Goal: Transaction & Acquisition: Book appointment/travel/reservation

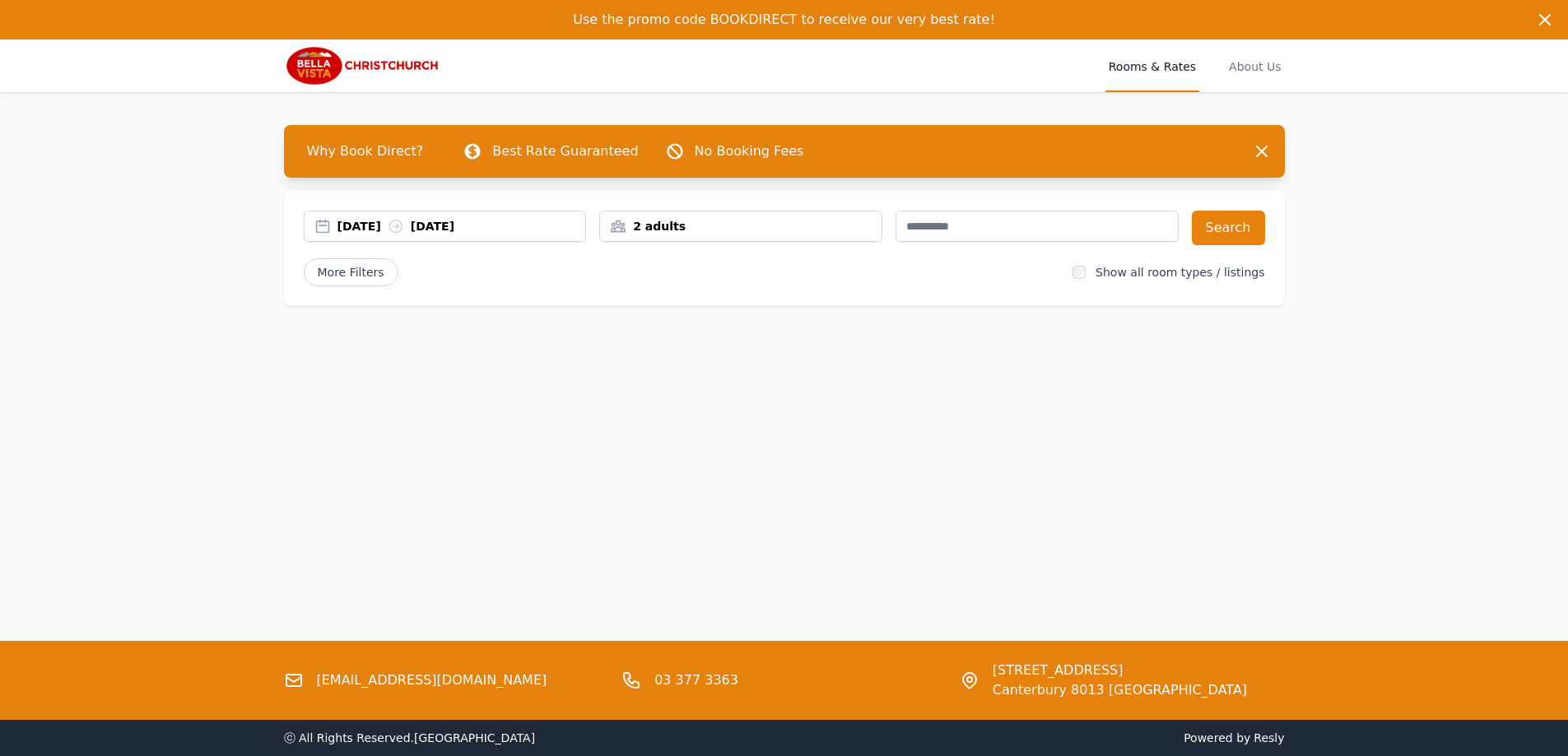
click at [342, 222] on div "[DATE] [DATE]" at bounding box center [462, 225] width 248 height 16
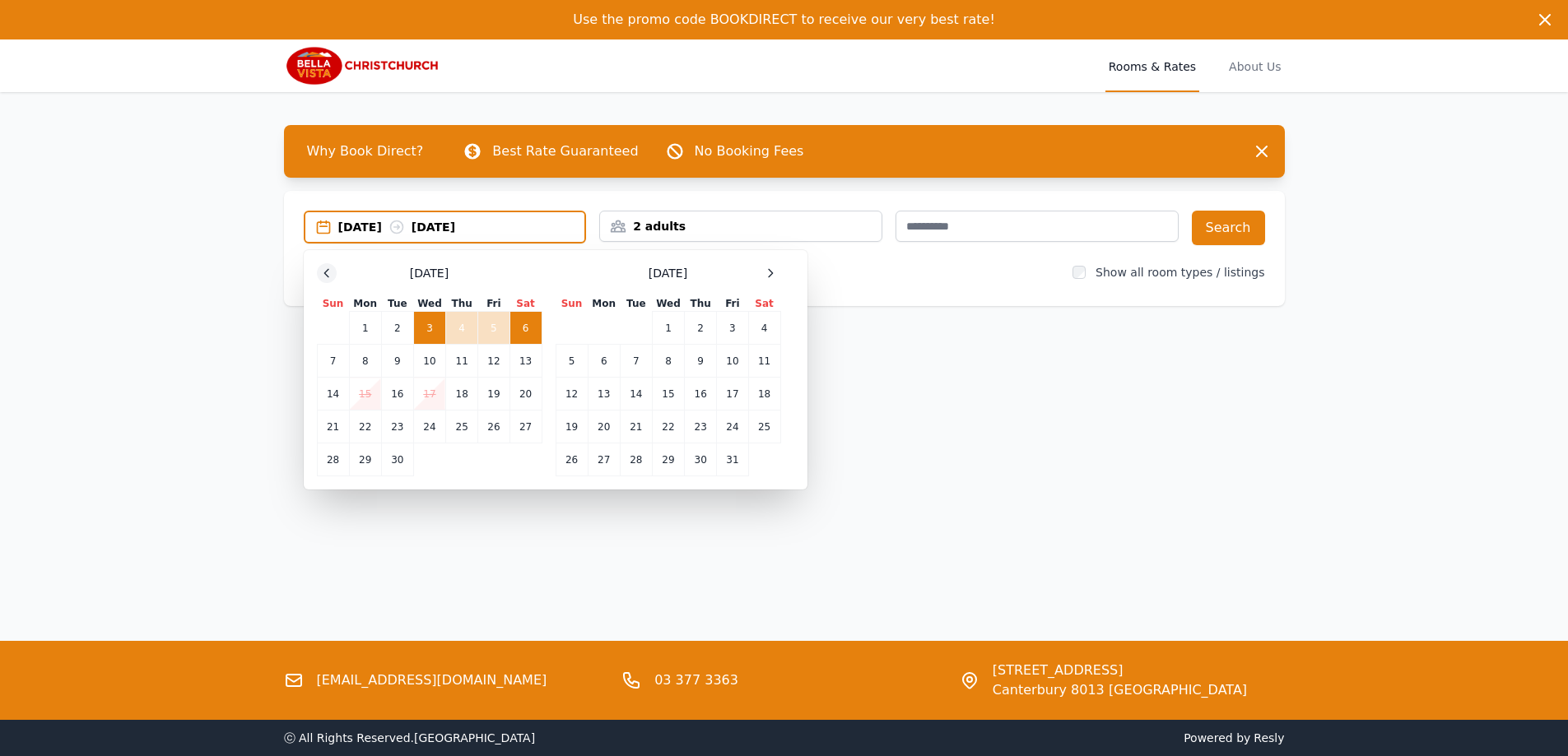
click at [332, 272] on icon at bounding box center [326, 272] width 13 height 13
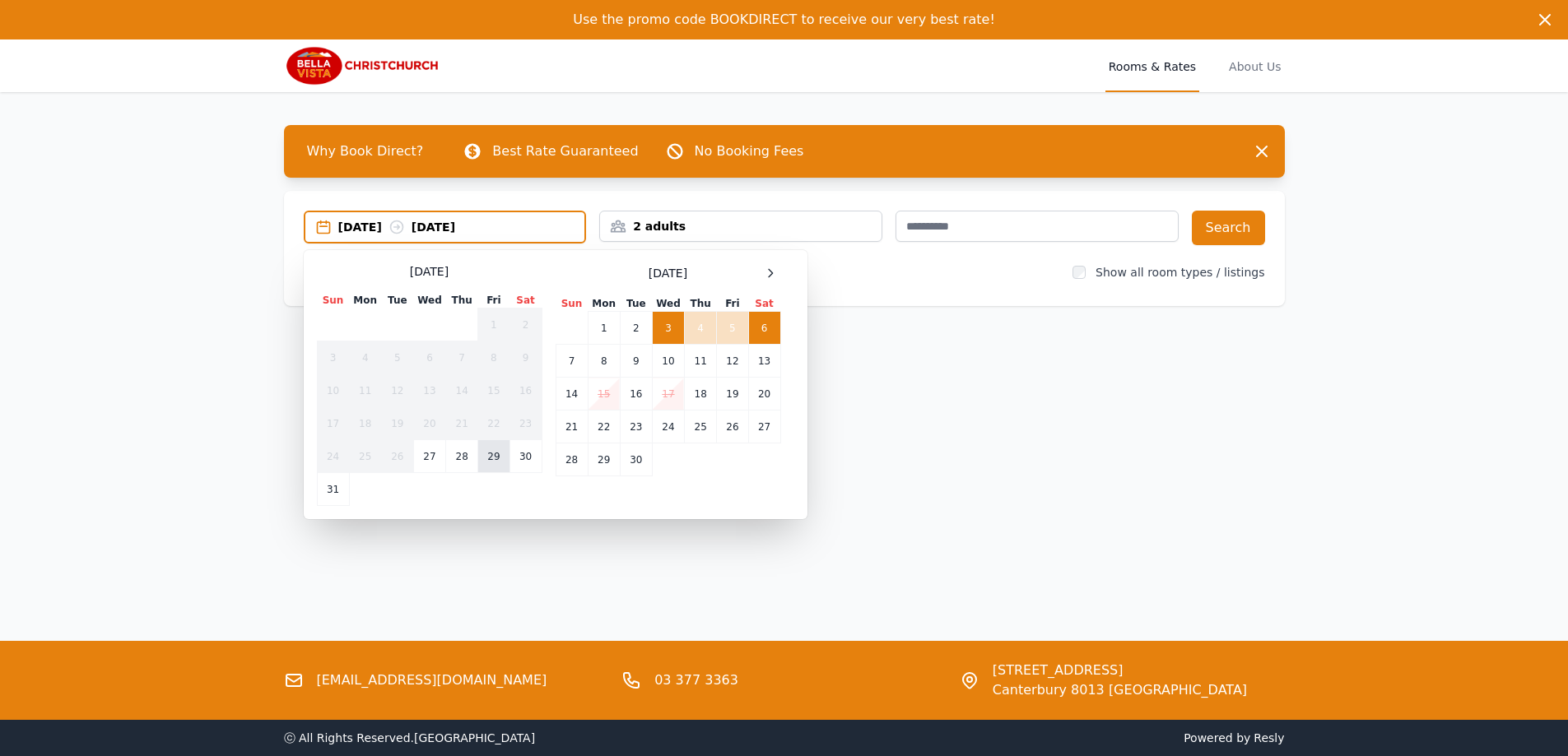
click at [488, 461] on td "29" at bounding box center [493, 456] width 31 height 33
click at [465, 452] on td "28" at bounding box center [462, 456] width 32 height 33
click at [516, 452] on td "30" at bounding box center [526, 456] width 32 height 33
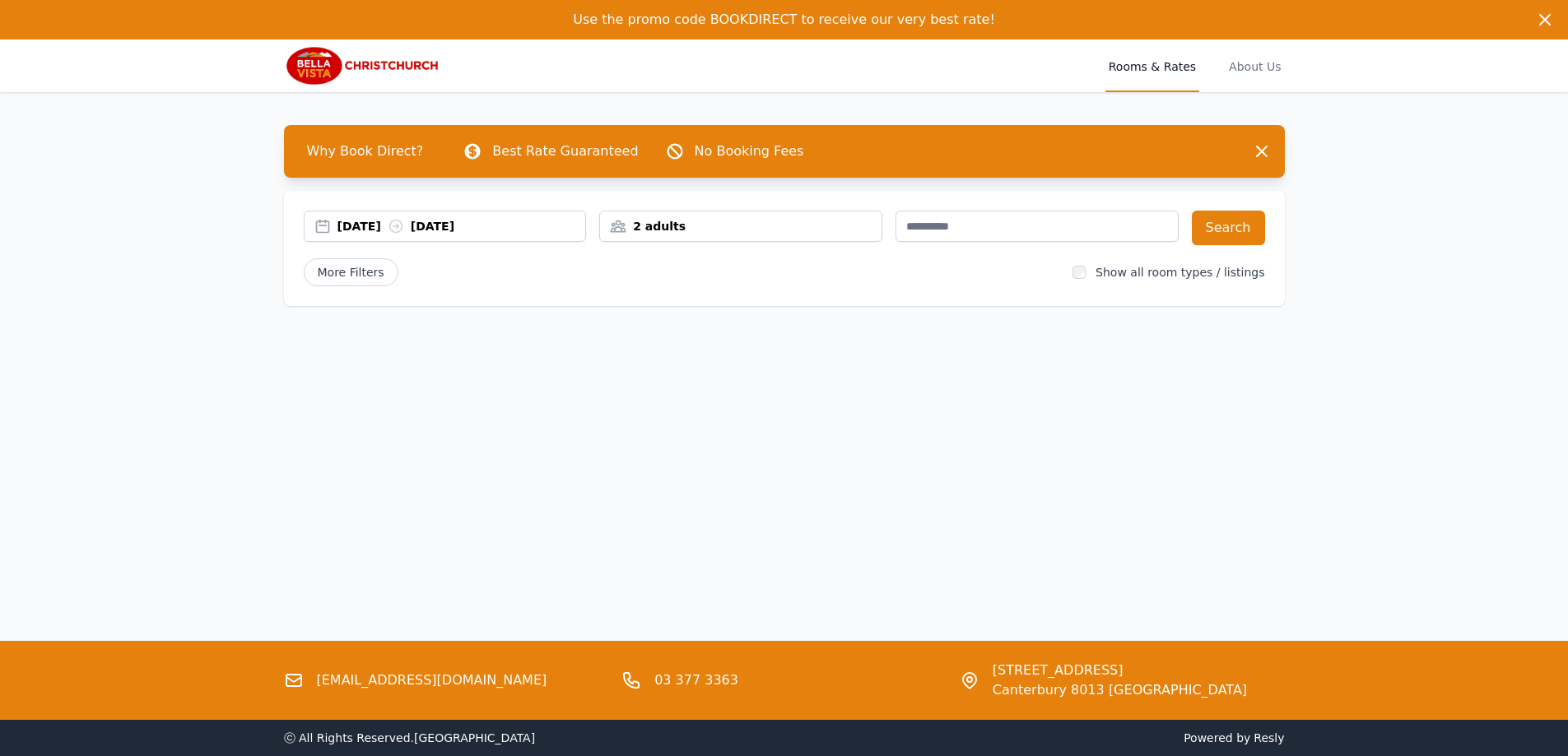
click at [1036, 232] on input "text" at bounding box center [1036, 226] width 283 height 31
click at [1230, 235] on button "Search" at bounding box center [1229, 228] width 73 height 35
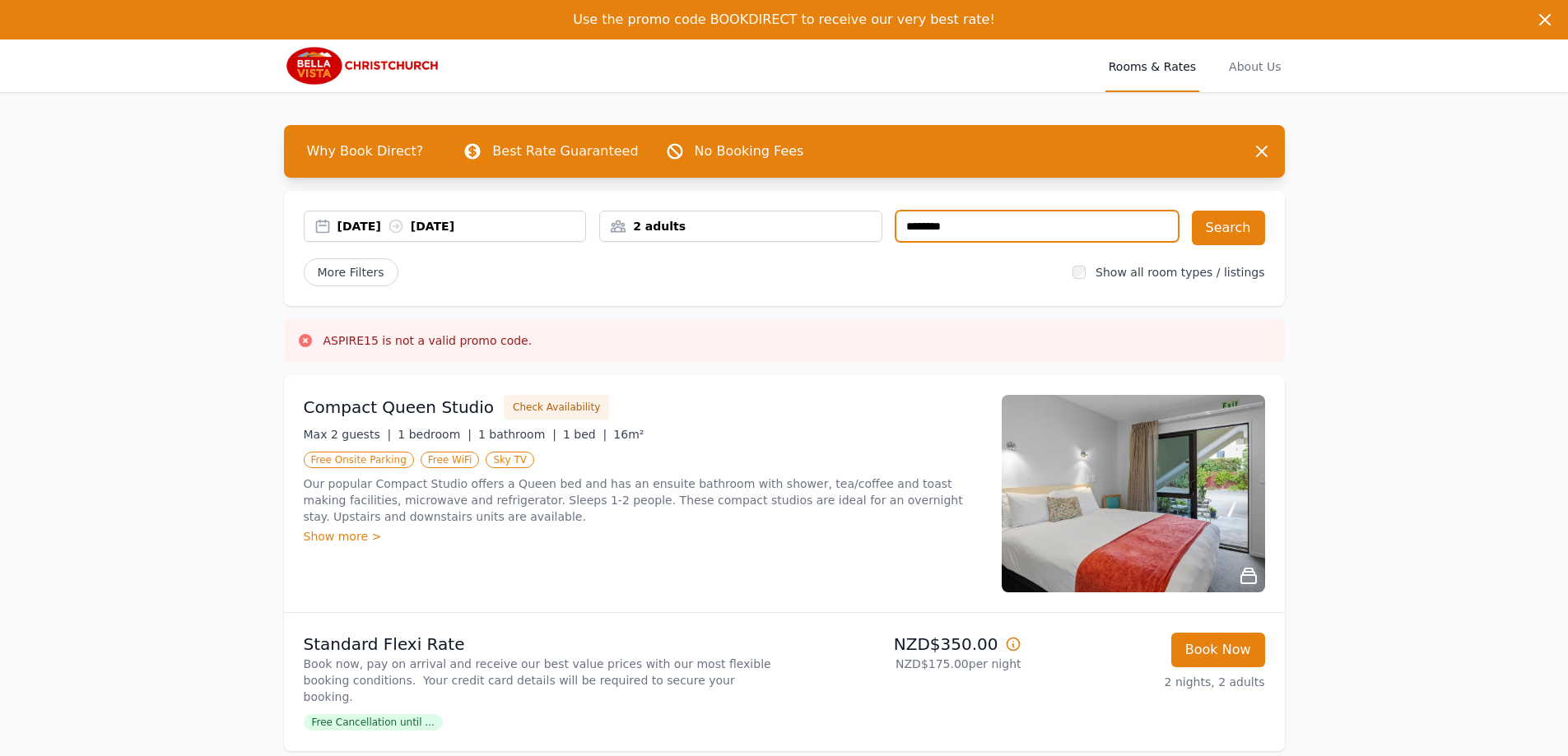
drag, startPoint x: 985, startPoint y: 238, endPoint x: 860, endPoint y: 241, distance: 125.0
click at [860, 241] on div "[DATE] [DATE] 2 adults" at bounding box center [741, 228] width 875 height 35
type input "********"
click at [1226, 232] on button "Search" at bounding box center [1229, 228] width 73 height 35
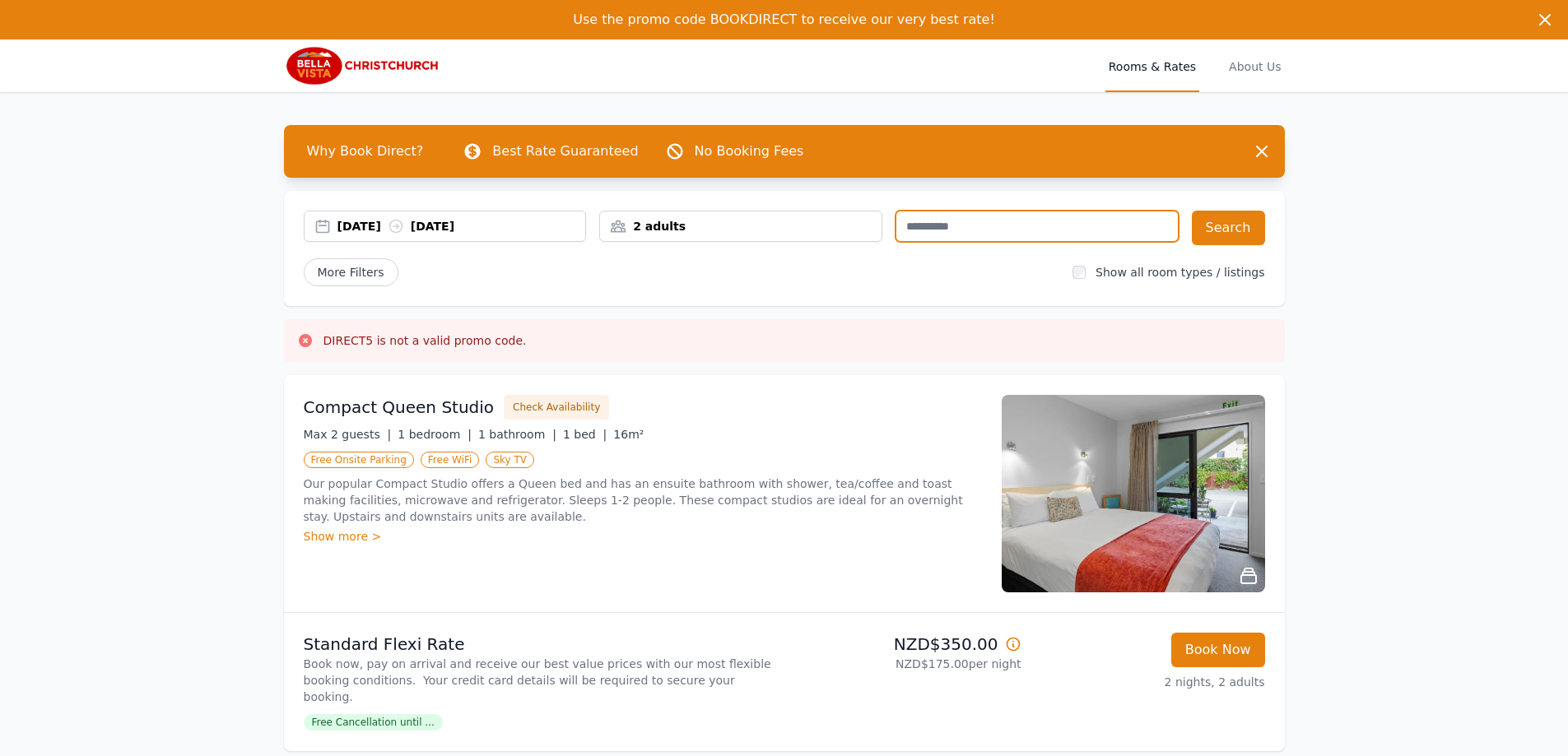
drag, startPoint x: 1042, startPoint y: 236, endPoint x: 904, endPoint y: 242, distance: 138.1
click at [904, 242] on div at bounding box center [1036, 228] width 283 height 35
type input "*******"
click at [1225, 236] on button "Search" at bounding box center [1229, 228] width 73 height 35
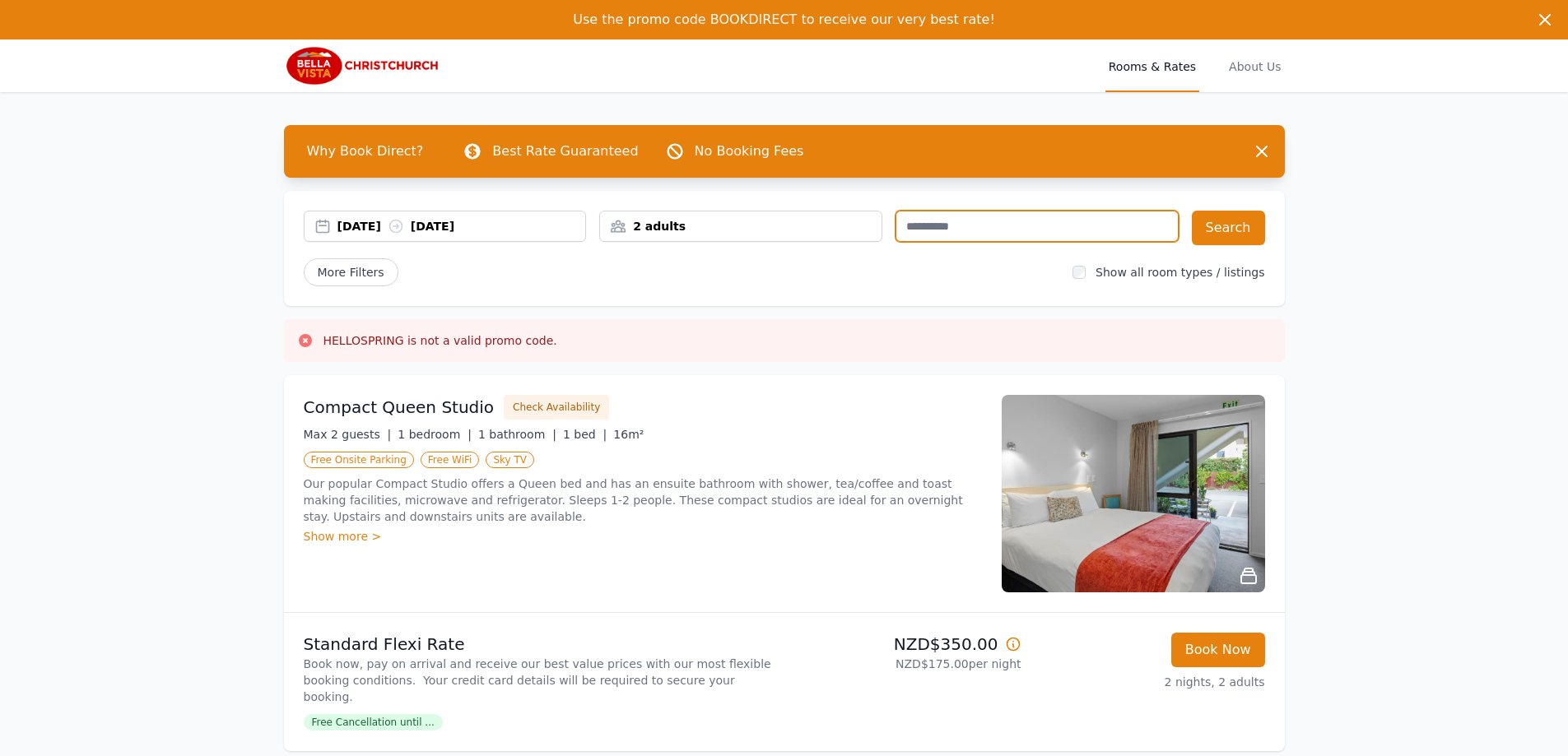
drag, startPoint x: 1042, startPoint y: 239, endPoint x: 833, endPoint y: 238, distance: 209.0
click at [833, 238] on div "[DATE] [DATE] 2 adults" at bounding box center [741, 228] width 875 height 35
type input "**********"
click at [966, 225] on input "text" at bounding box center [1036, 226] width 283 height 31
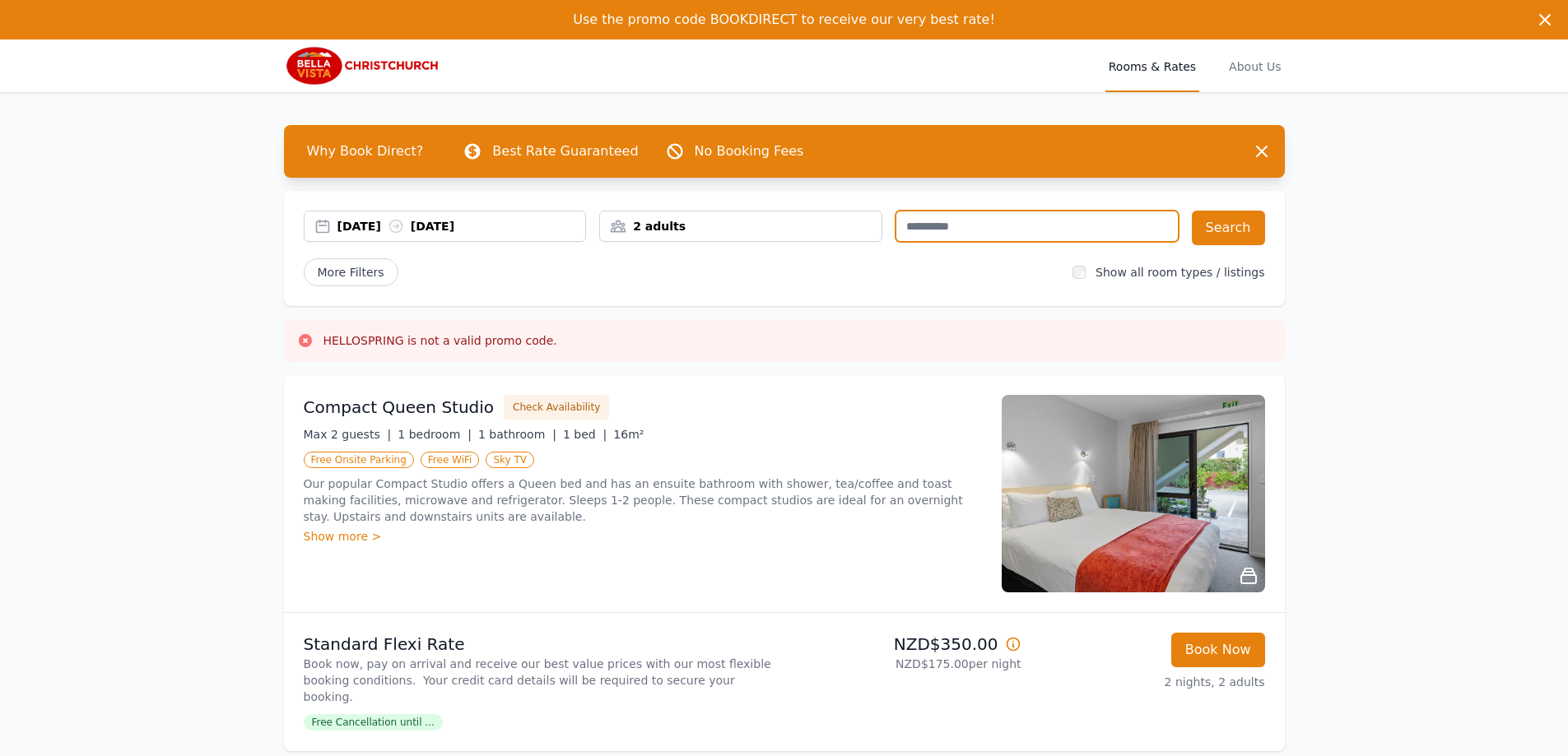
type input "*"
click at [1215, 225] on button "Search" at bounding box center [1229, 228] width 73 height 35
drag, startPoint x: 969, startPoint y: 226, endPoint x: 809, endPoint y: 220, distance: 160.1
click at [809, 220] on div "[DATE] [DATE] 2 adults ******" at bounding box center [741, 228] width 875 height 35
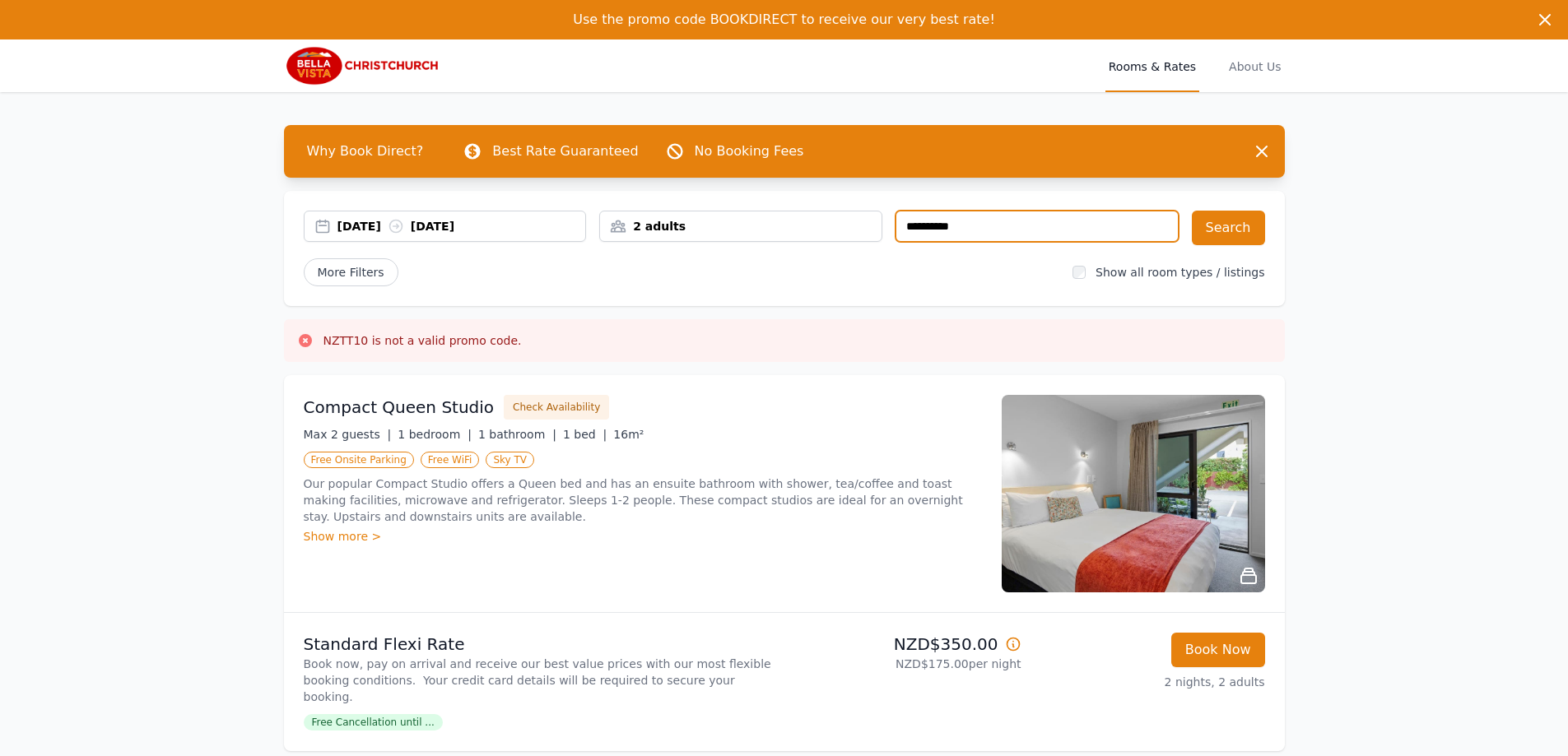
type input "**********"
click at [1223, 209] on div "**********" at bounding box center [784, 247] width 1001 height 115
click at [1249, 236] on button "Search" at bounding box center [1229, 228] width 73 height 35
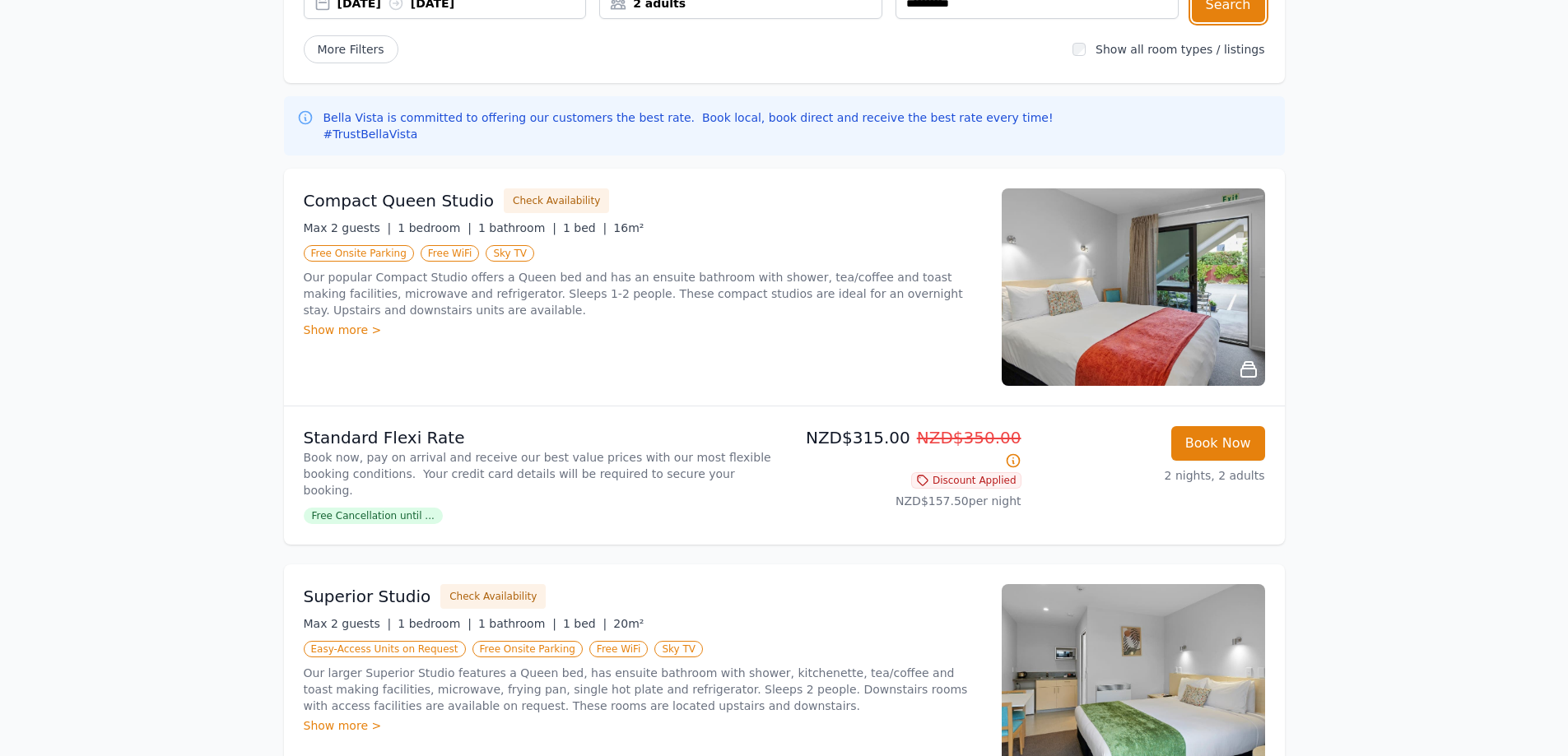
scroll to position [247, 0]
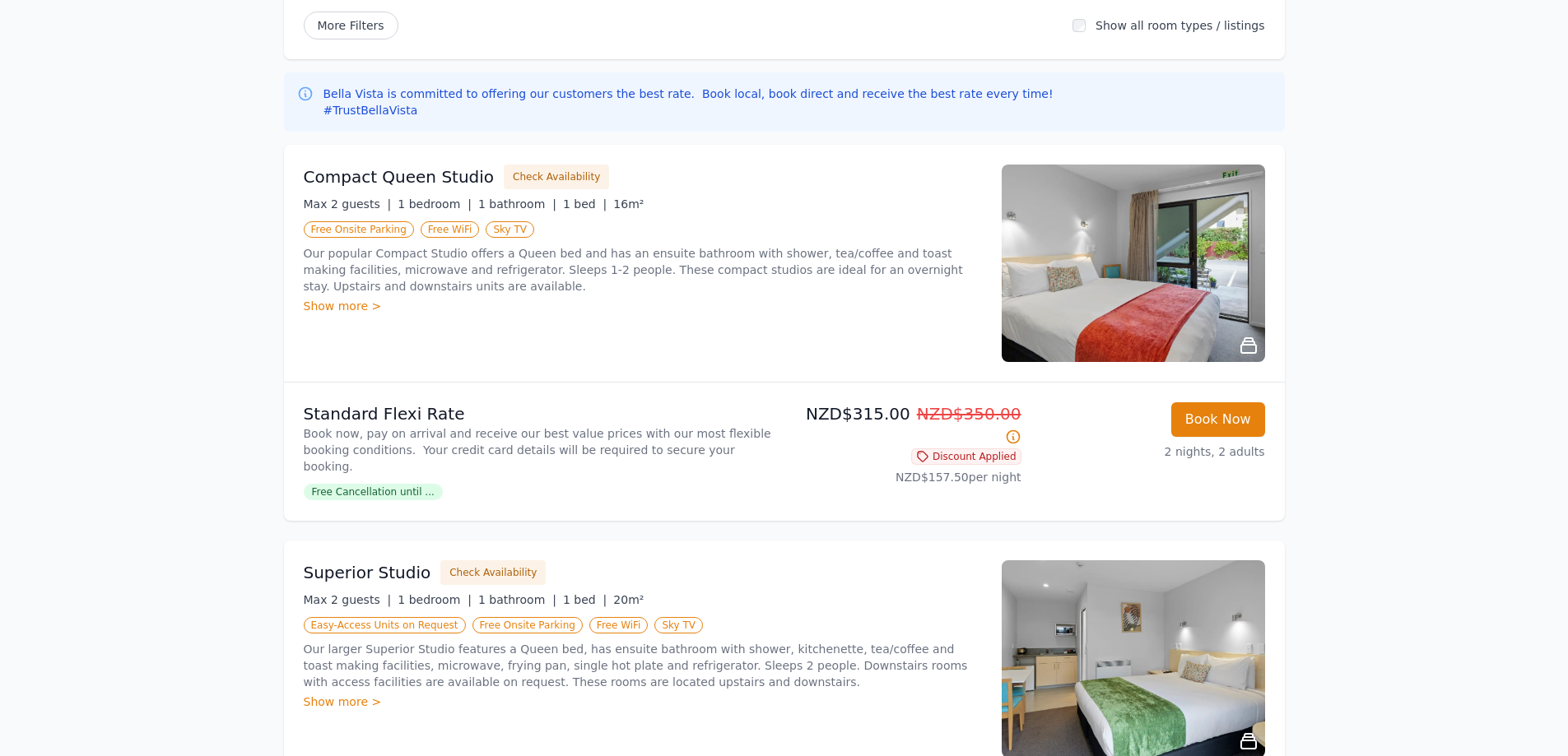
click at [345, 305] on div "Show more >" at bounding box center [642, 305] width 678 height 16
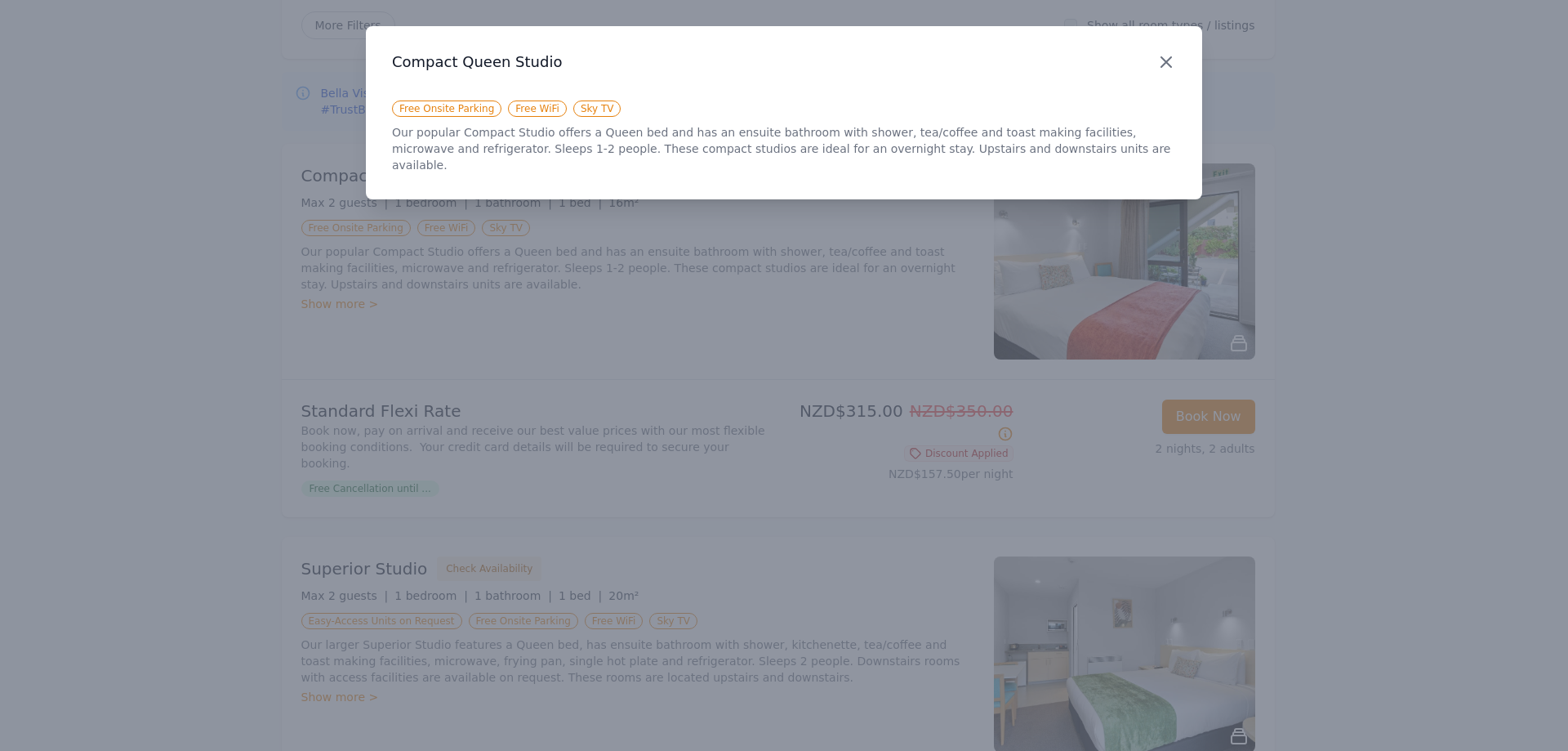
click at [1164, 68] on icon "button" at bounding box center [1166, 62] width 19 height 19
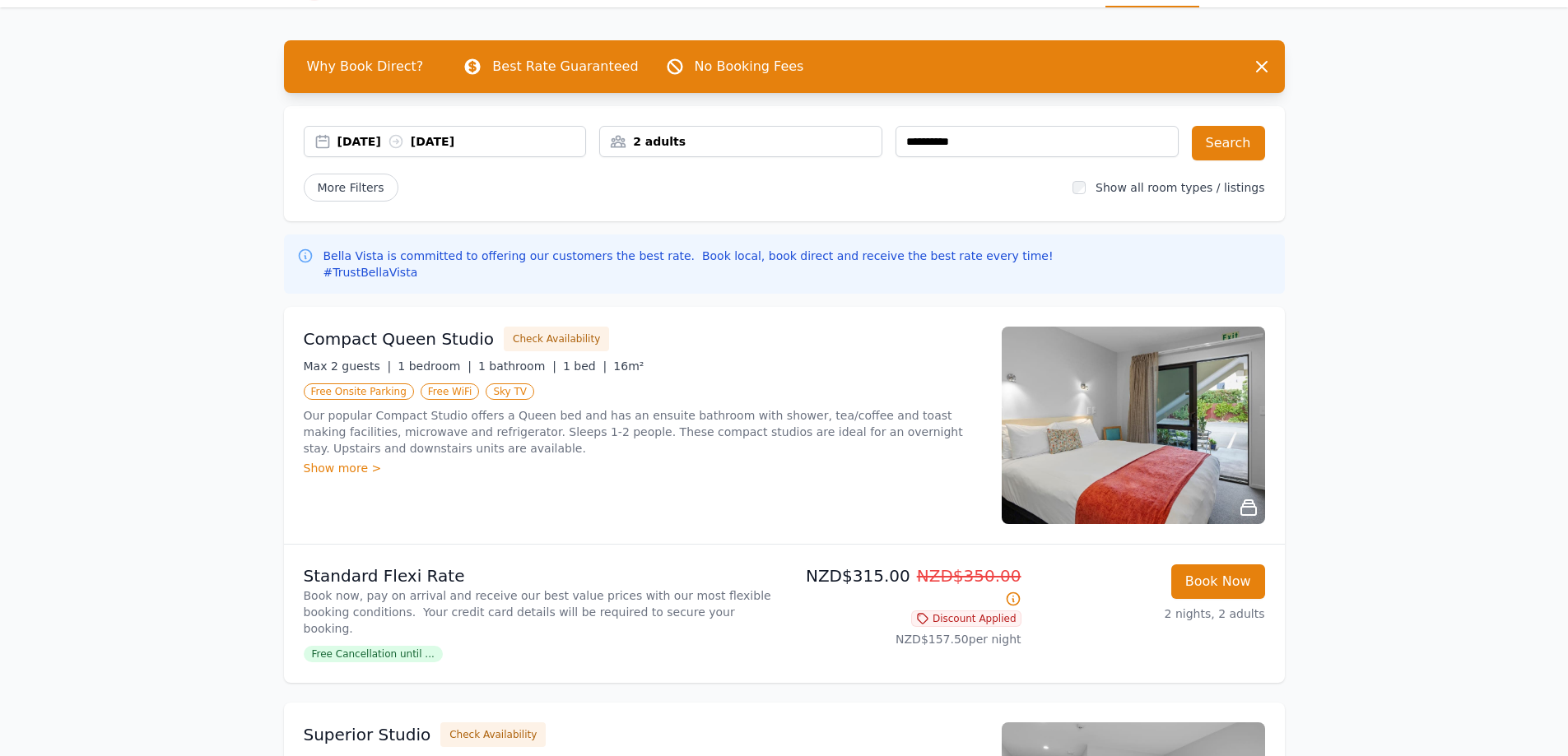
scroll to position [82, 0]
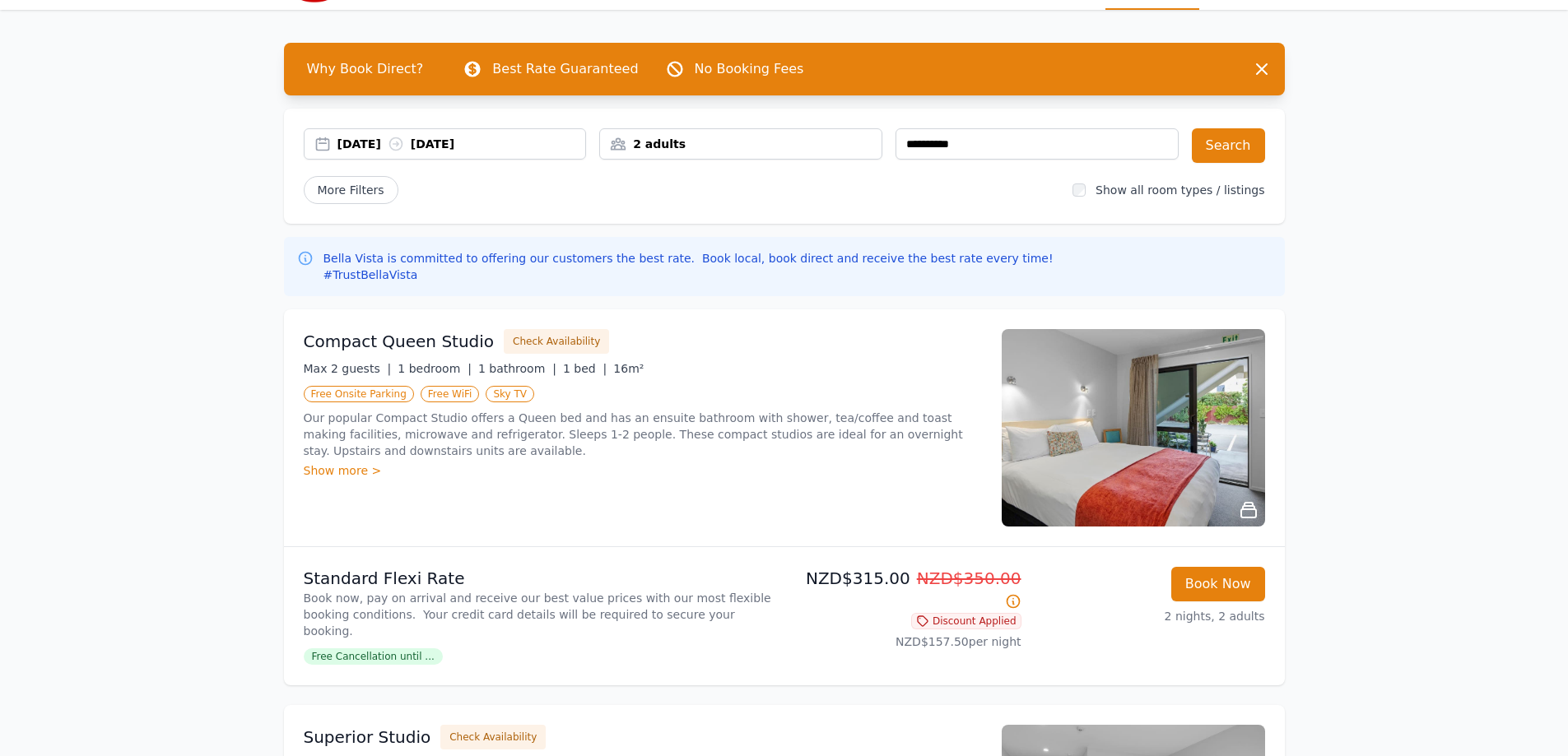
click at [1157, 482] on img at bounding box center [1133, 428] width 264 height 197
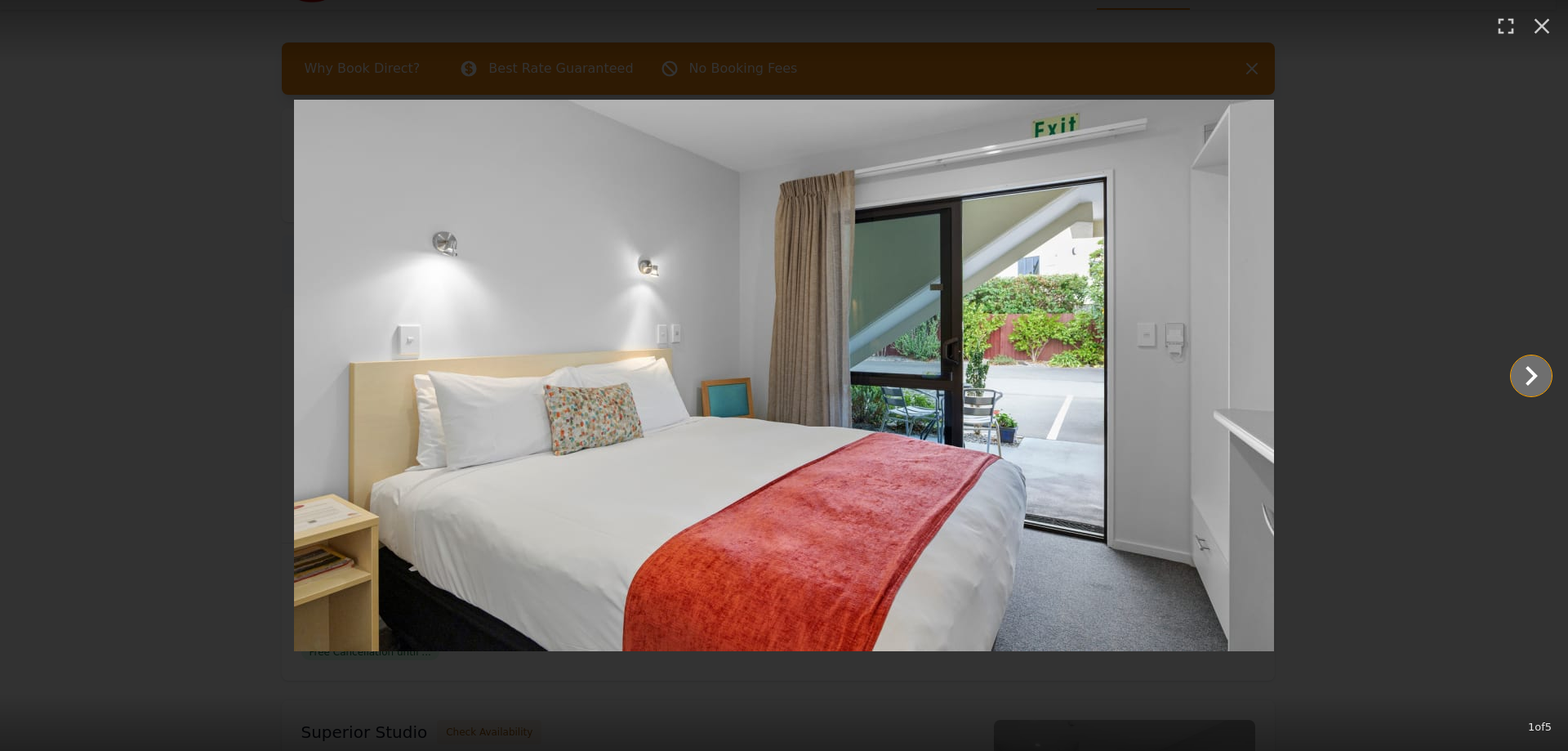
click at [1525, 371] on icon "Show slide 2 of 5" at bounding box center [1531, 376] width 39 height 39
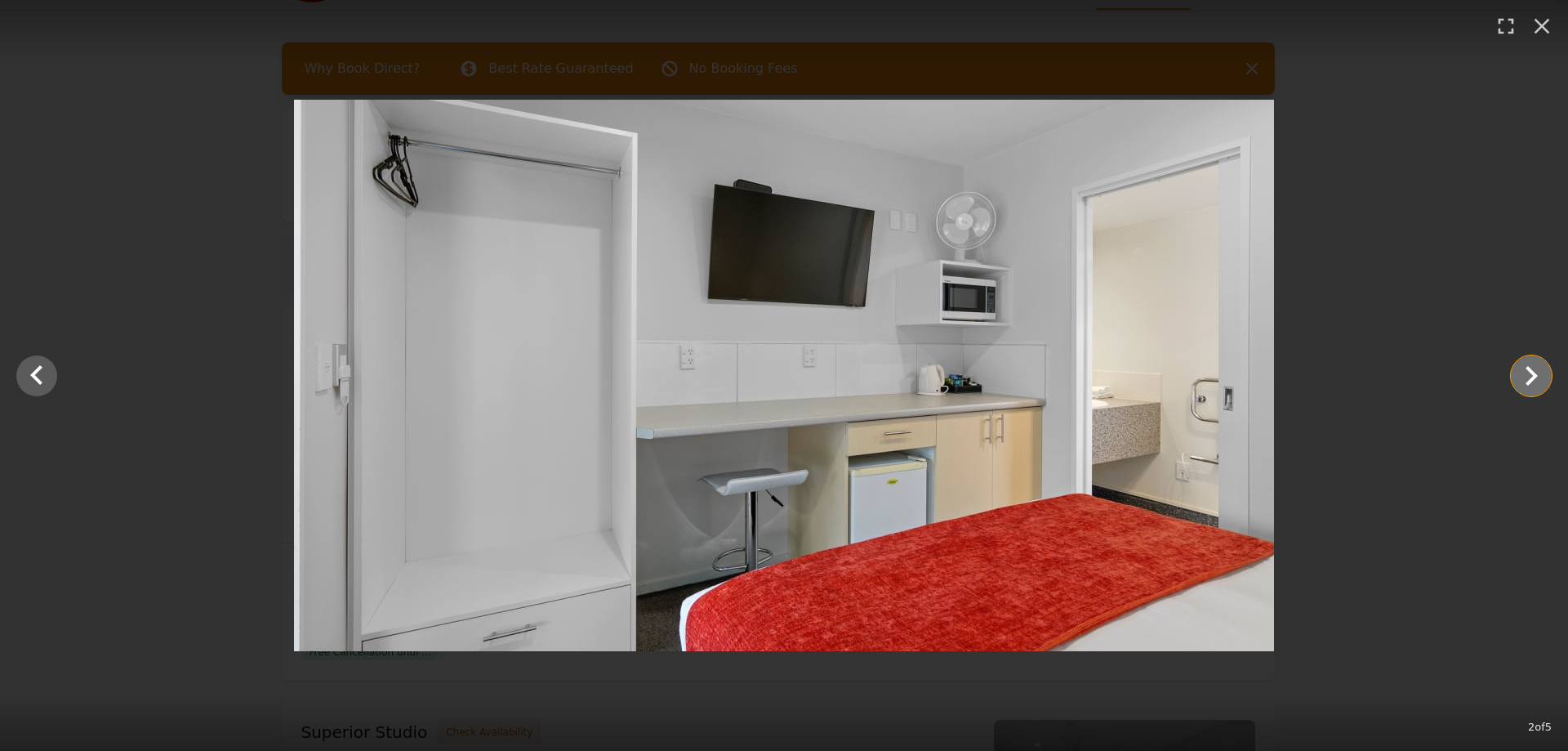
click at [1525, 371] on icon "Show slide 3 of 5" at bounding box center [1531, 376] width 39 height 39
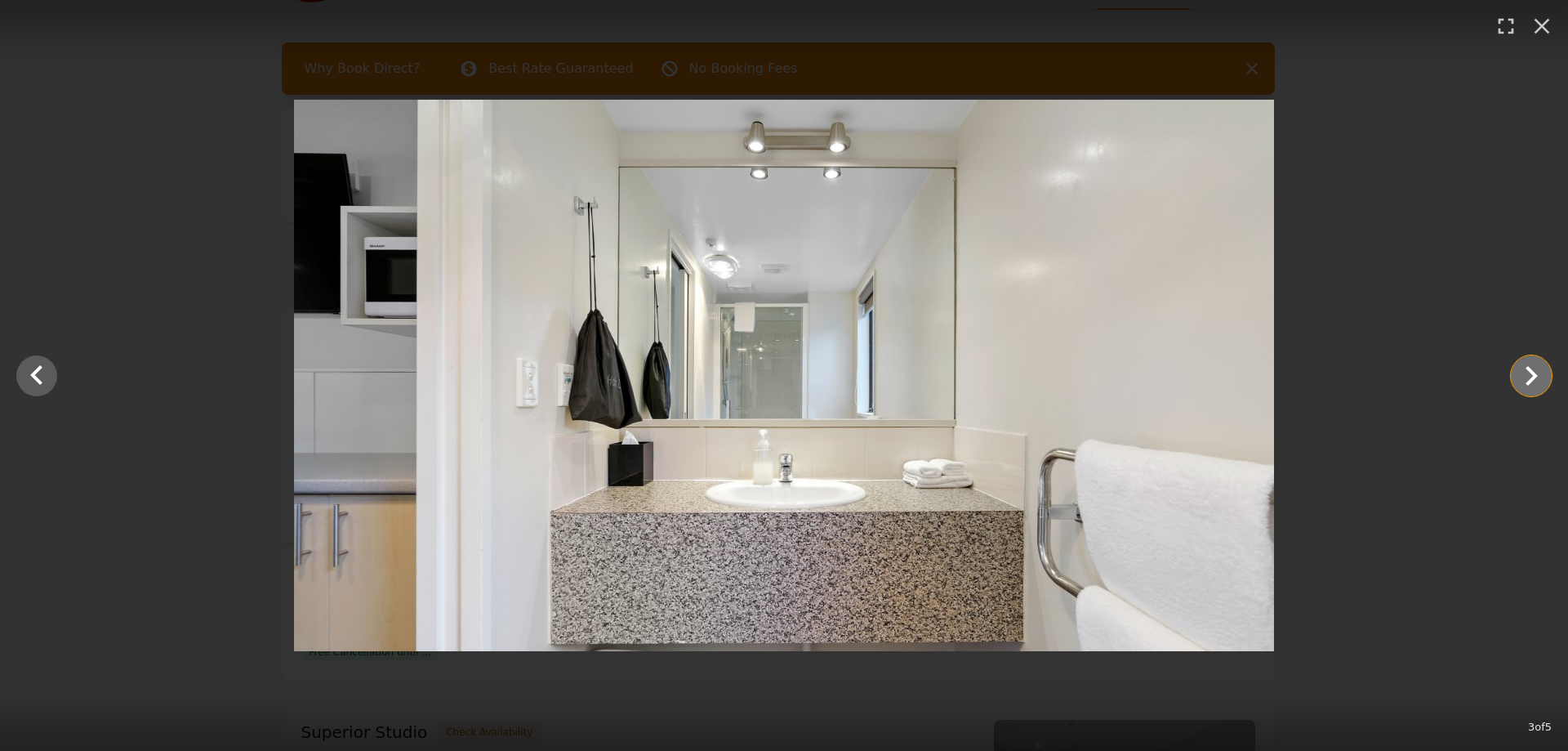
click at [1525, 371] on icon "Show slide 4 of 5" at bounding box center [1531, 376] width 39 height 39
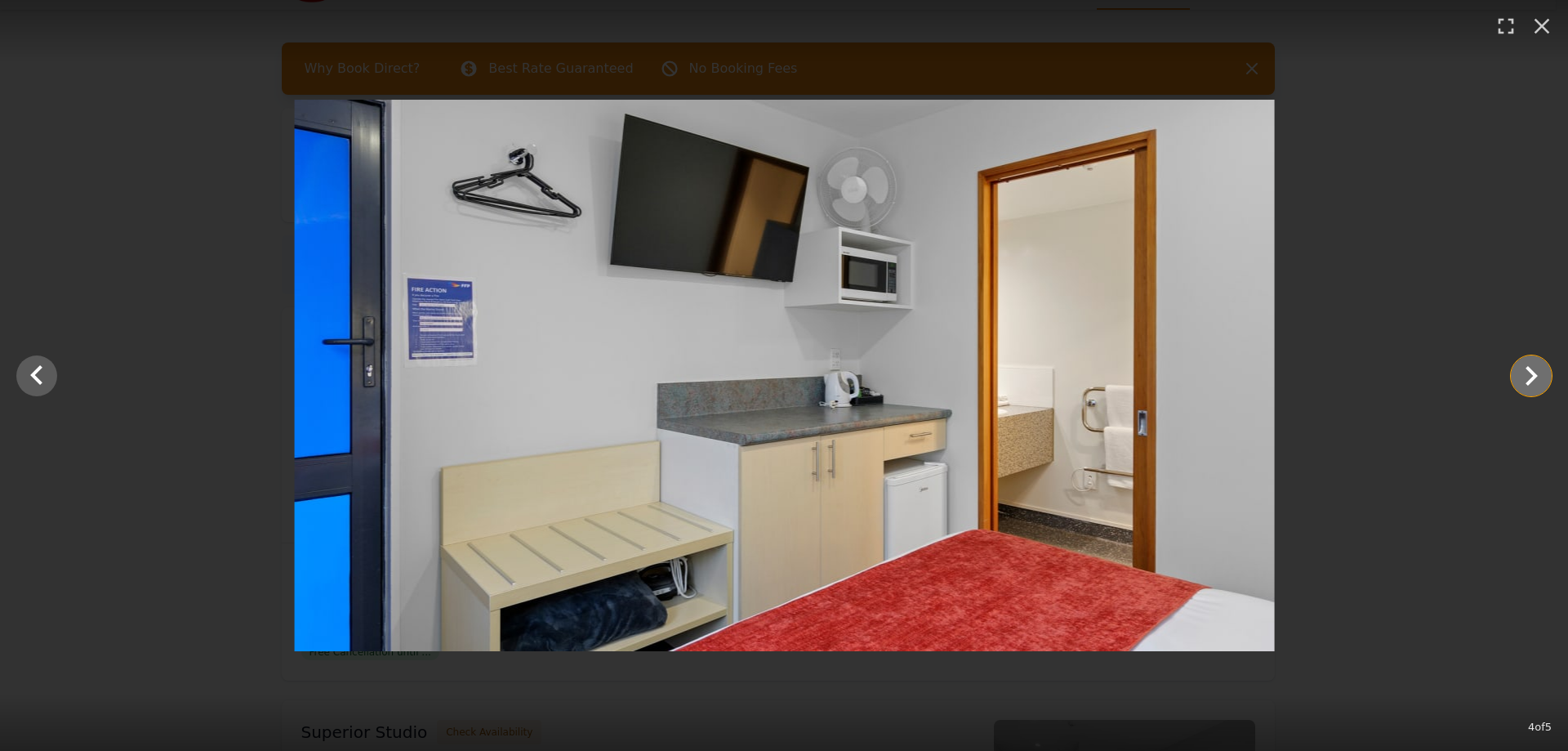
click at [1525, 371] on icon "Show slide 5 of 5" at bounding box center [1531, 376] width 39 height 39
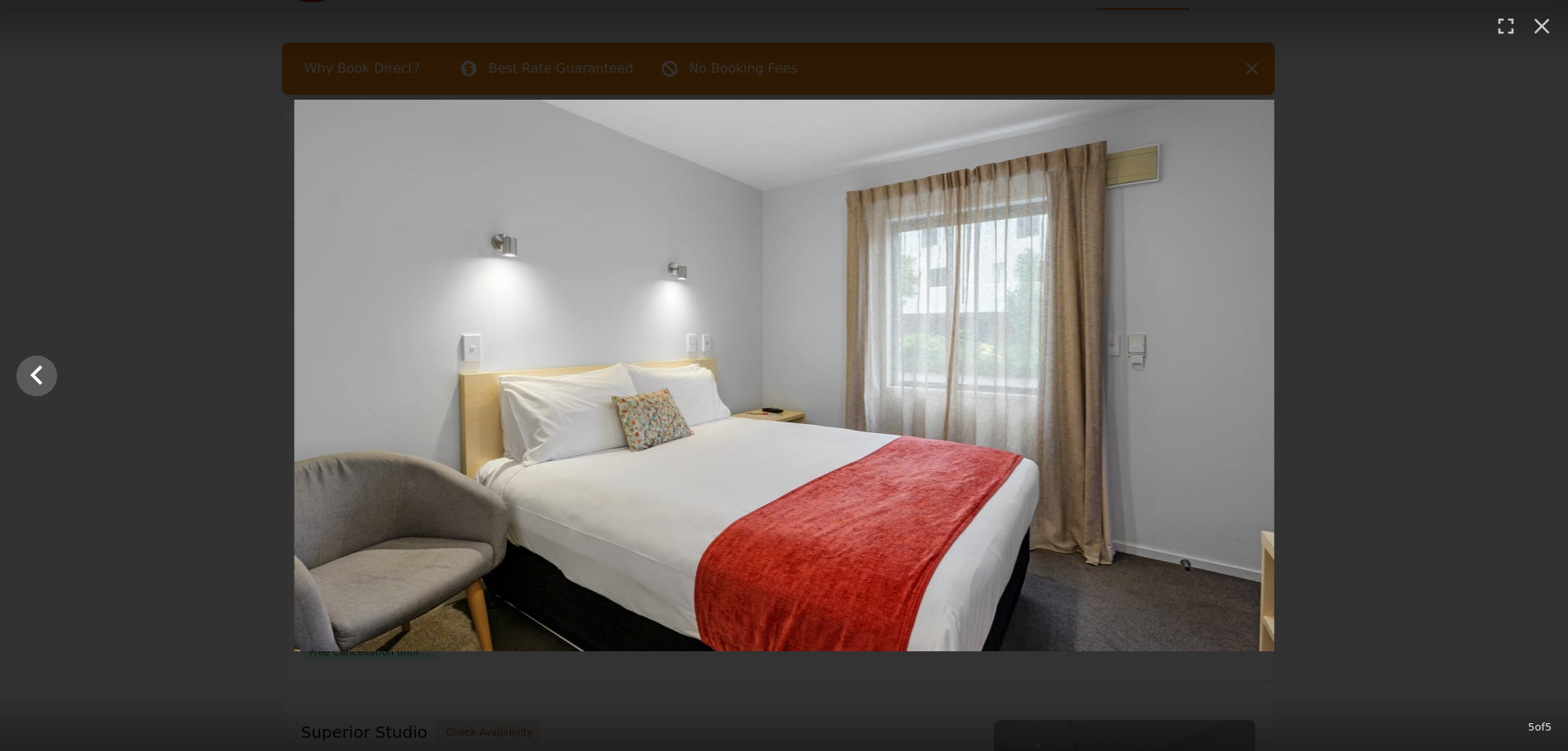
click at [1525, 371] on div at bounding box center [784, 375] width 1568 height 552
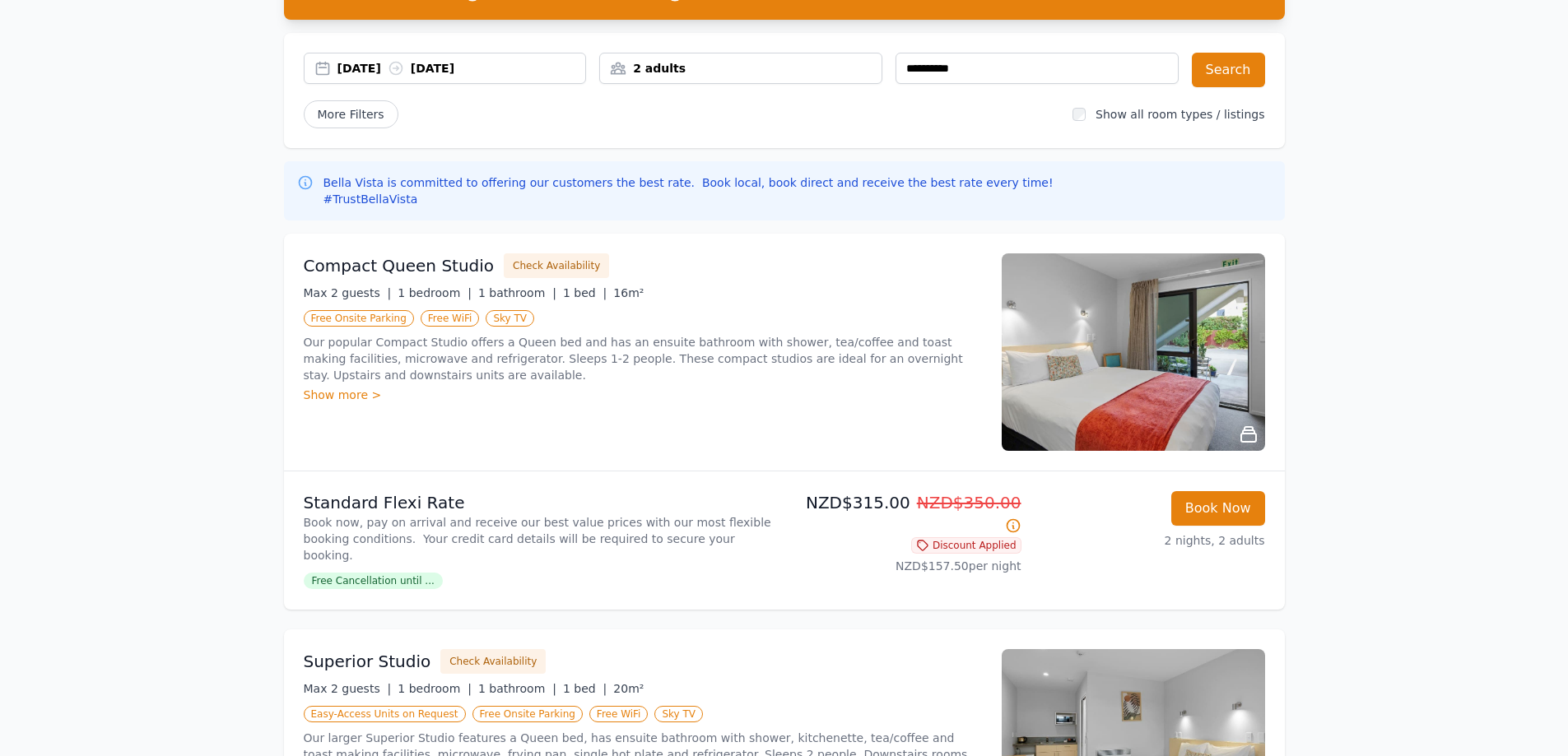
scroll to position [0, 0]
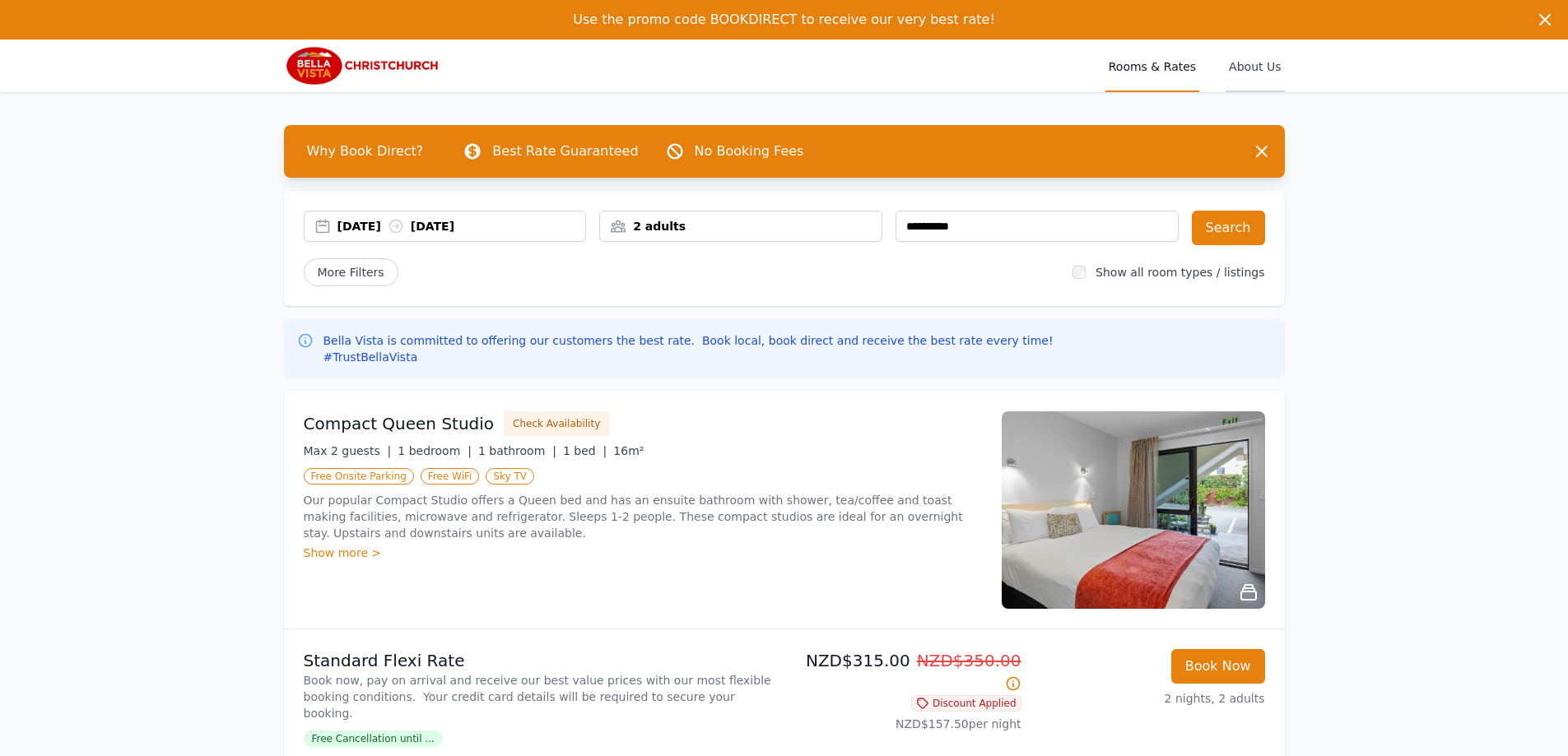
click at [1253, 62] on span "About Us" at bounding box center [1254, 65] width 59 height 53
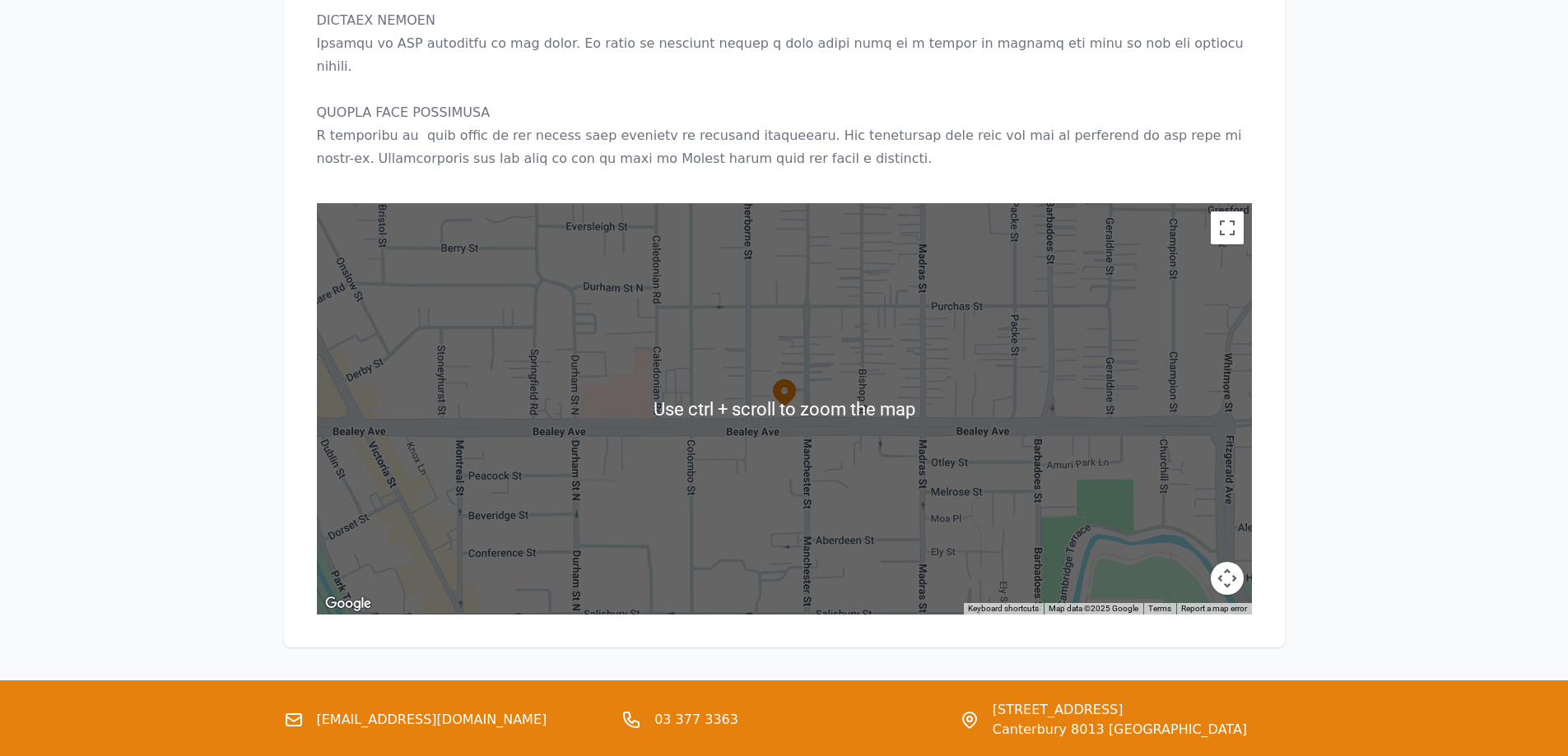
scroll to position [1563, 0]
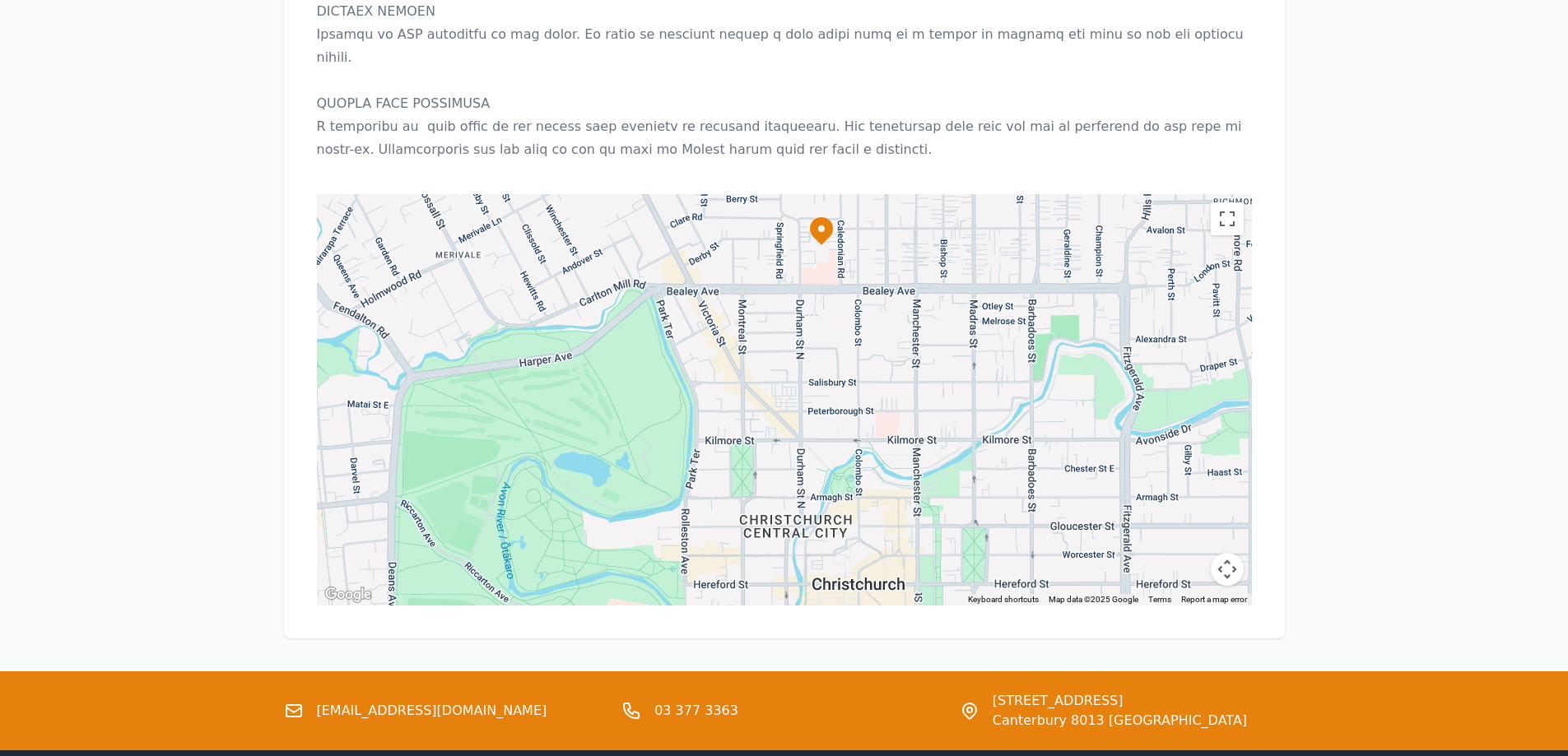
drag, startPoint x: 917, startPoint y: 375, endPoint x: 954, endPoint y: 219, distance: 160.3
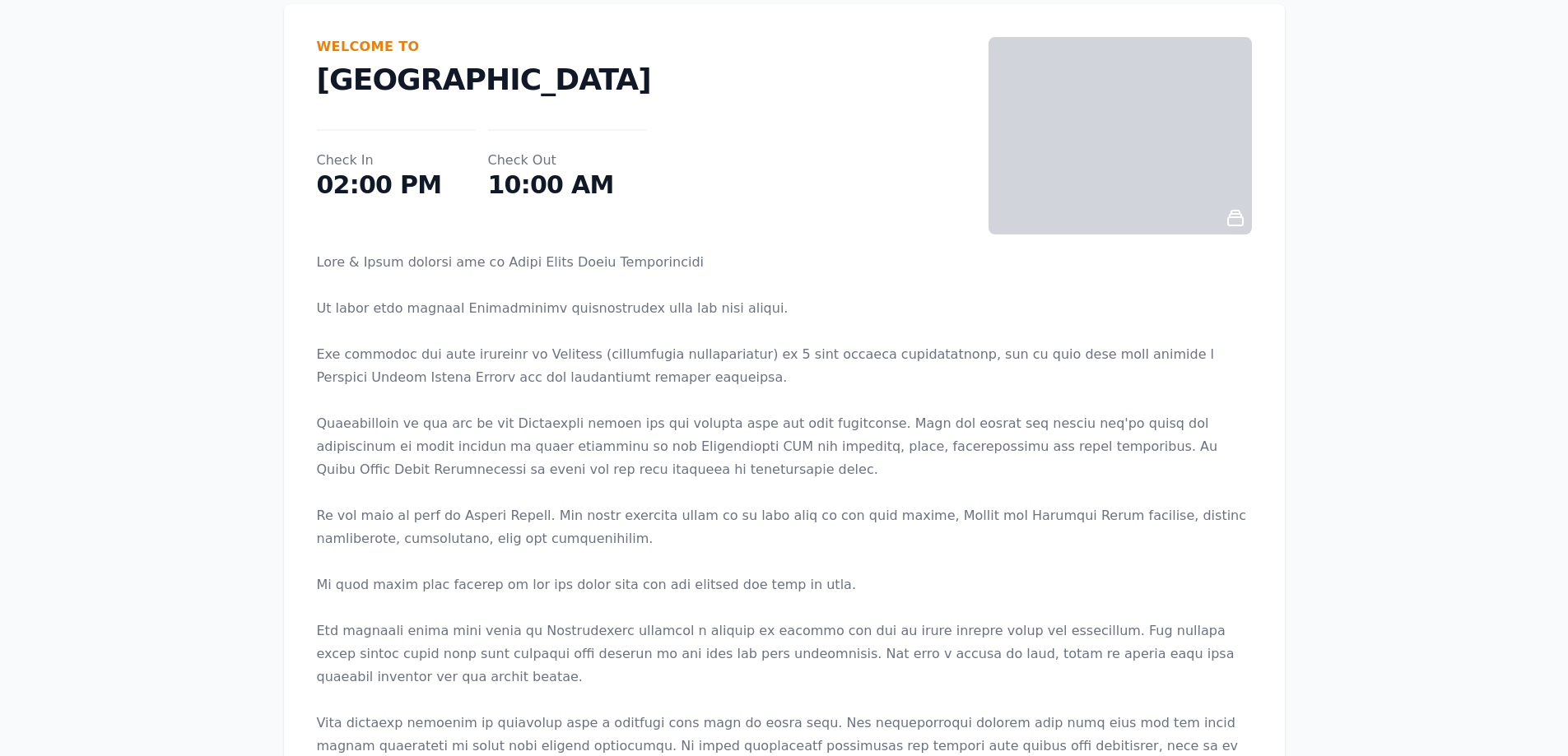
scroll to position [0, 0]
